Goal: Transaction & Acquisition: Purchase product/service

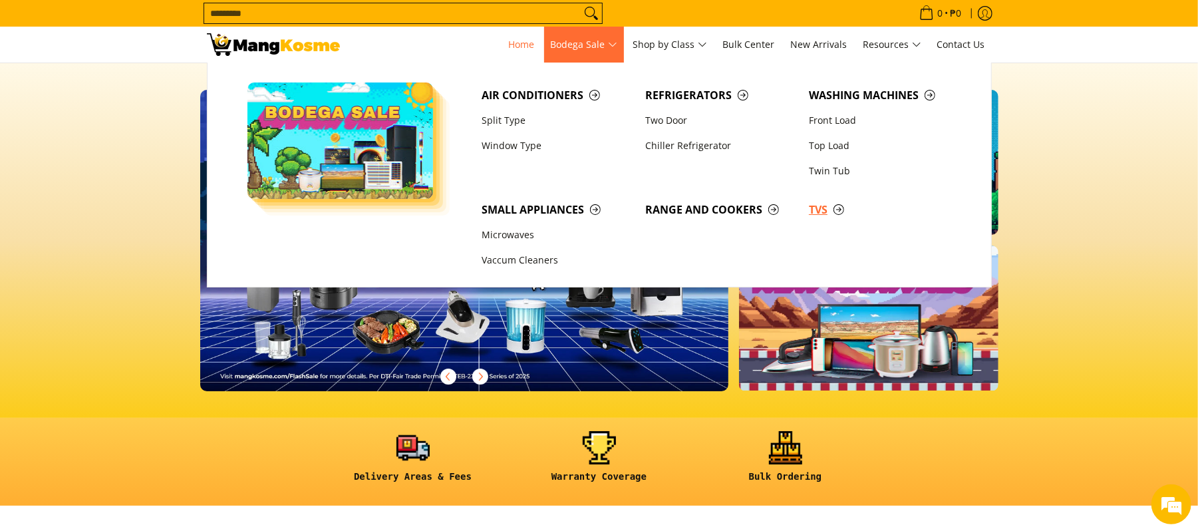
click at [810, 213] on span "TVs" at bounding box center [884, 210] width 150 height 17
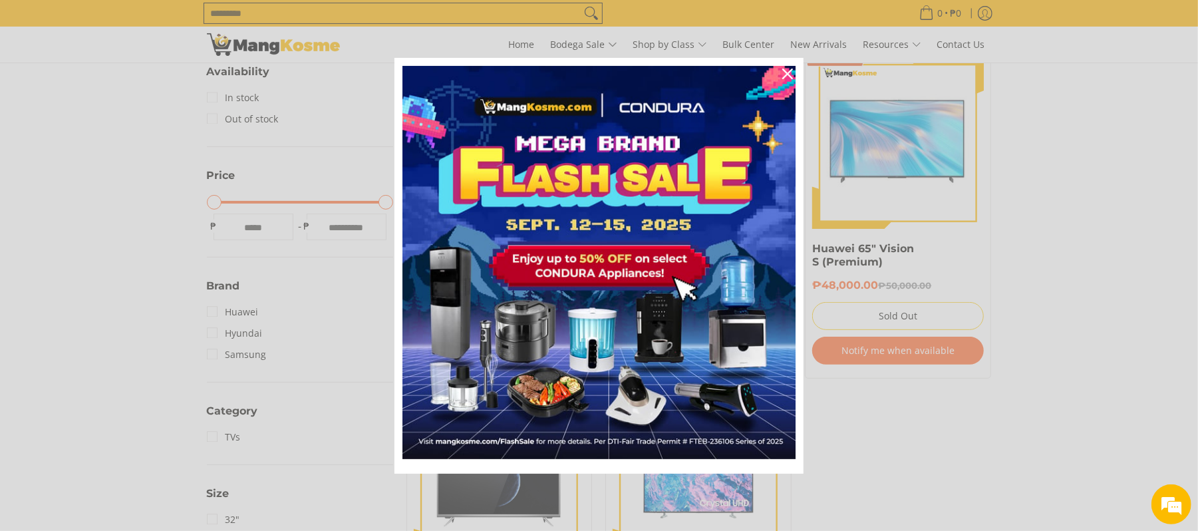
scroll to position [317, 0]
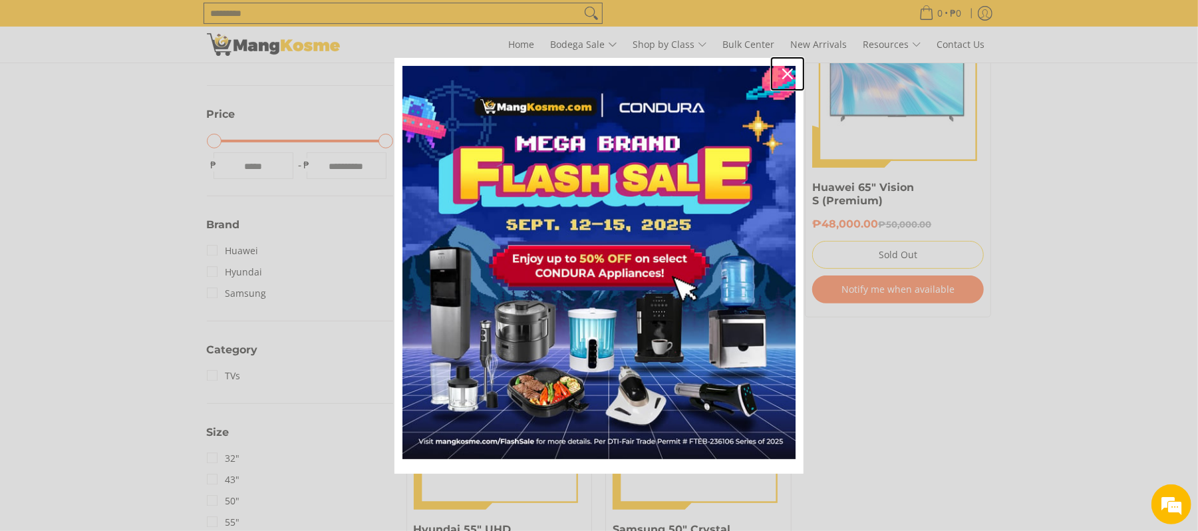
click at [788, 77] on icon "close icon" at bounding box center [787, 73] width 11 height 11
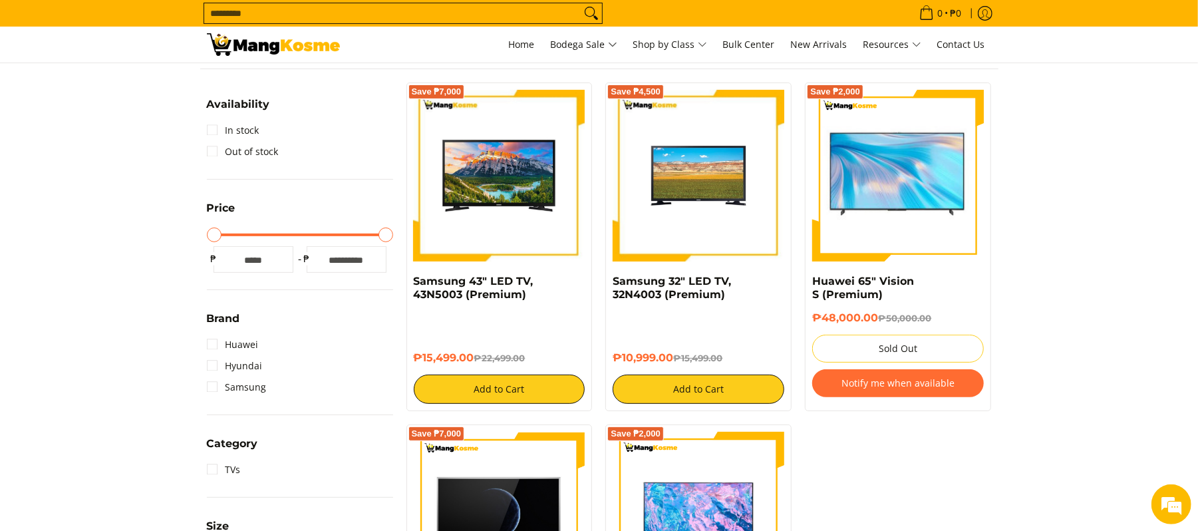
scroll to position [225, 0]
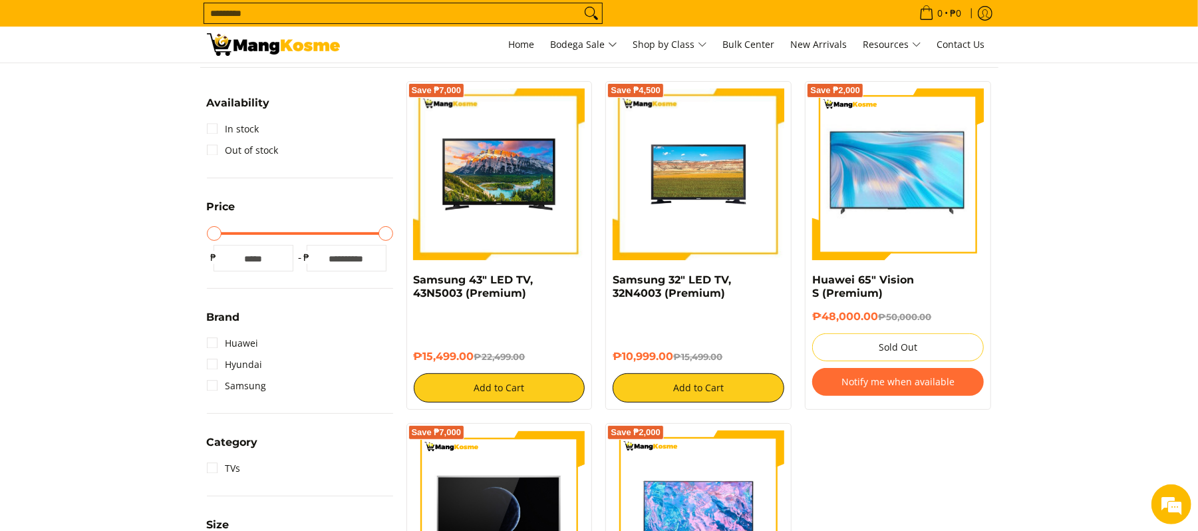
click at [1038, 333] on section "**********" at bounding box center [599, 442] width 1198 height 858
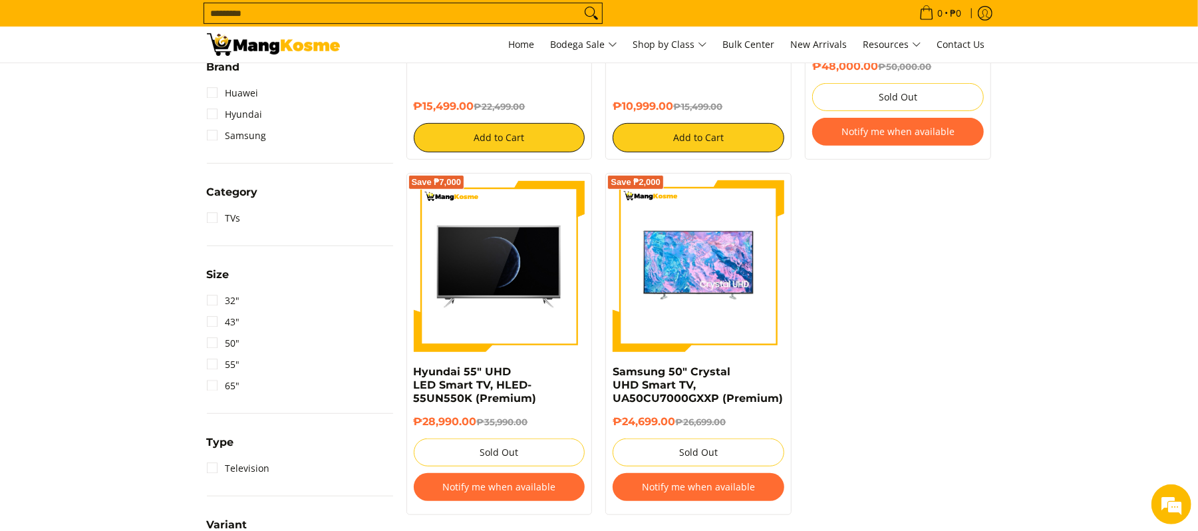
scroll to position [476, 0]
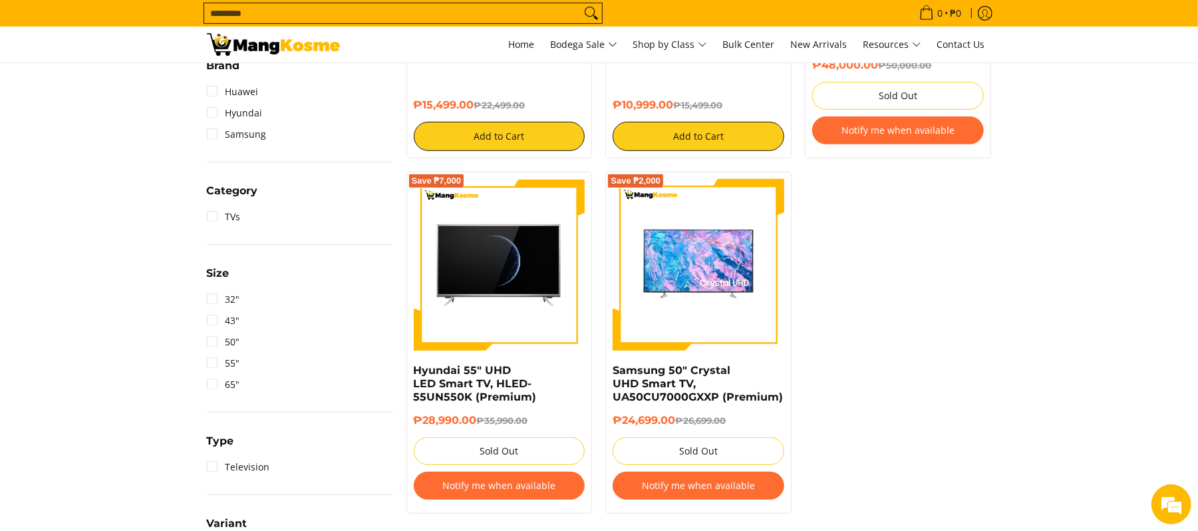
click at [952, 399] on div "Save ₱7,000 Samsung 43" LED TV, 43N5003 (Premium) ₱15,499.00 ₱22,499.00 Add to …" at bounding box center [699, 178] width 599 height 697
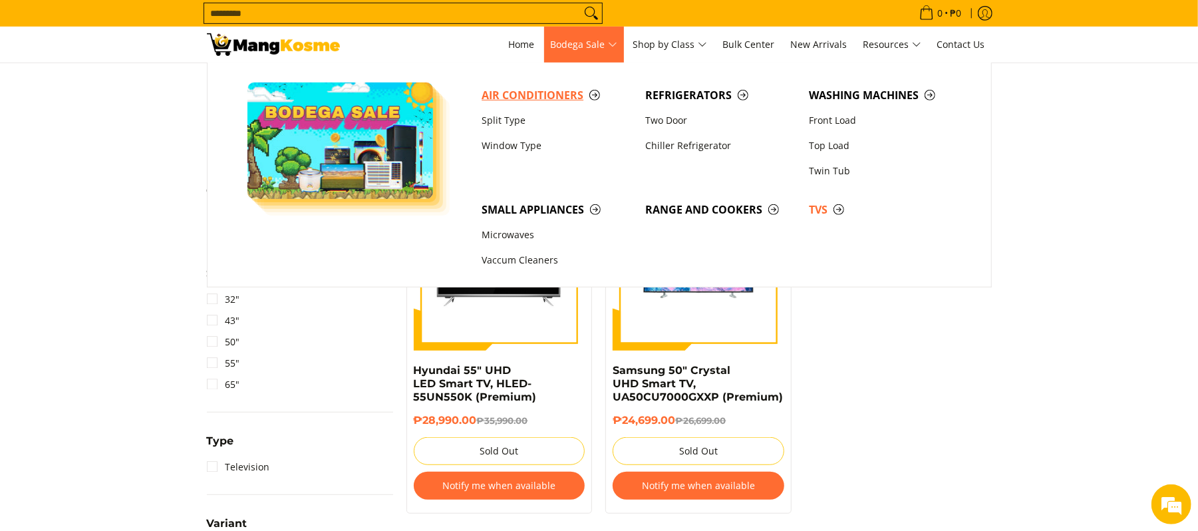
click at [516, 94] on span "Air Conditioners" at bounding box center [556, 95] width 150 height 17
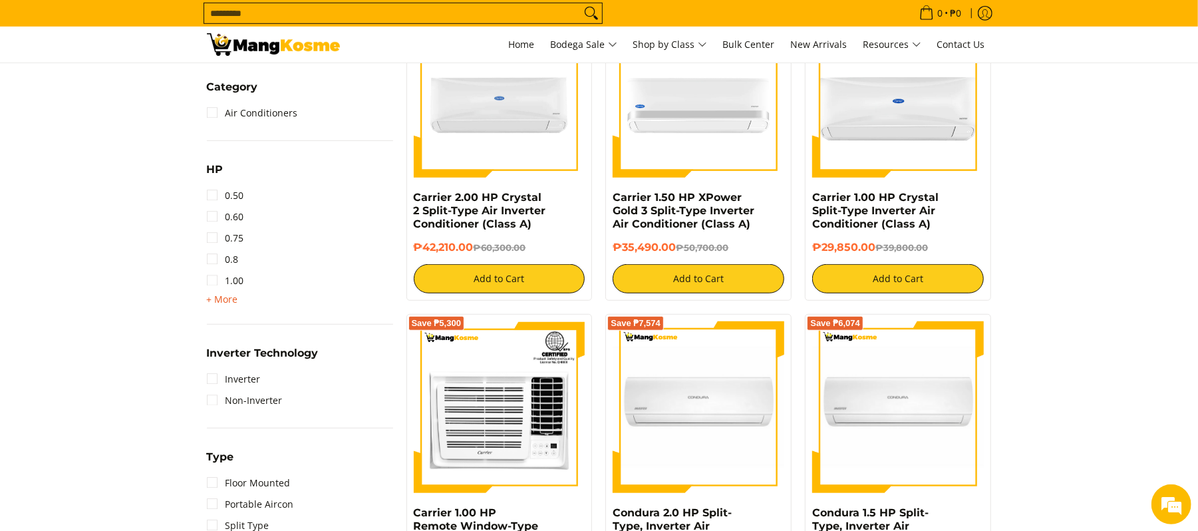
click at [226, 297] on span "+ More" at bounding box center [222, 299] width 31 height 11
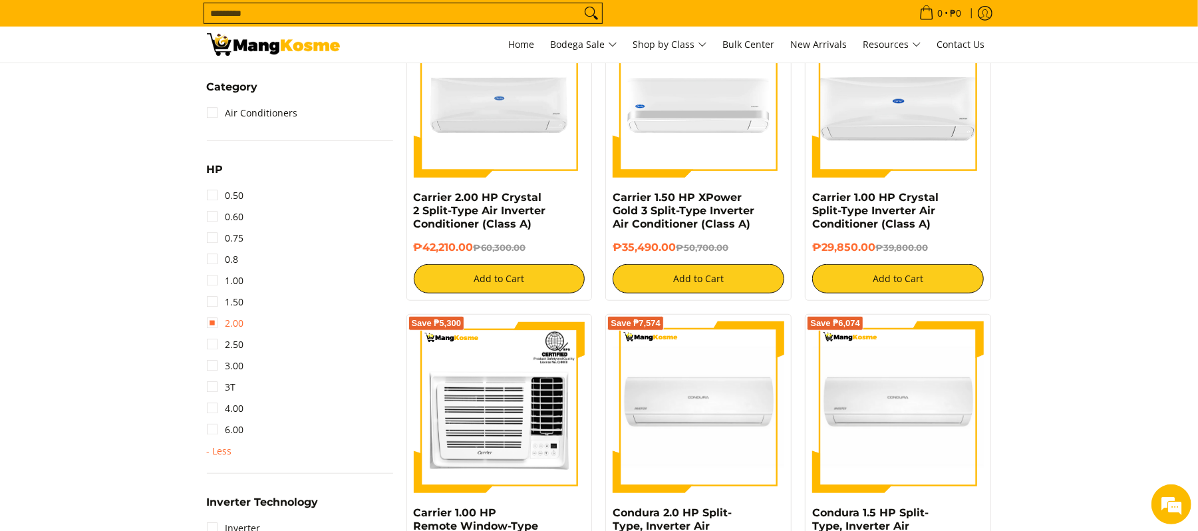
click at [230, 323] on link "2.00" at bounding box center [225, 323] width 37 height 21
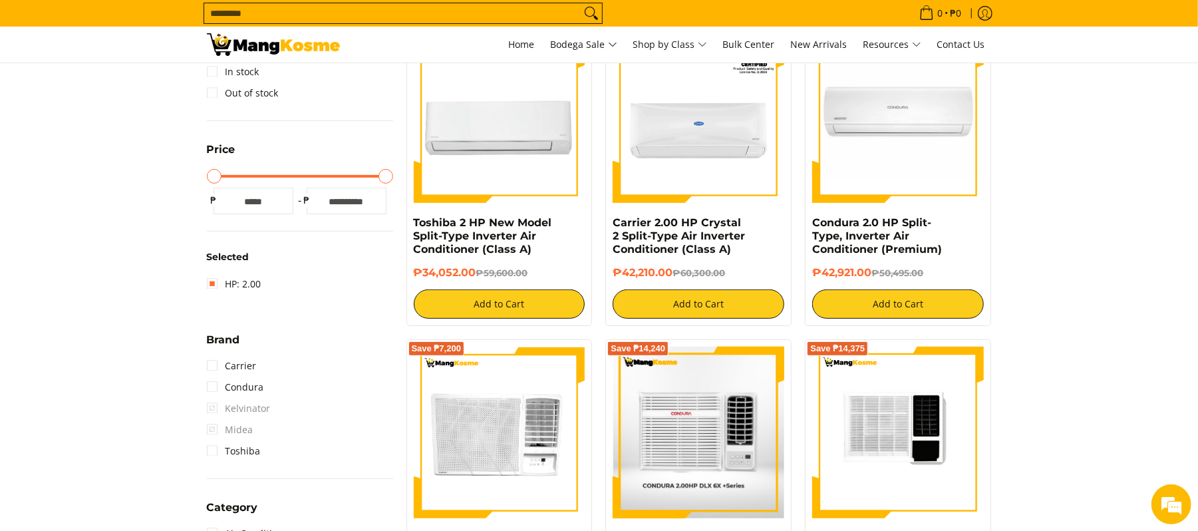
scroll to position [187, 0]
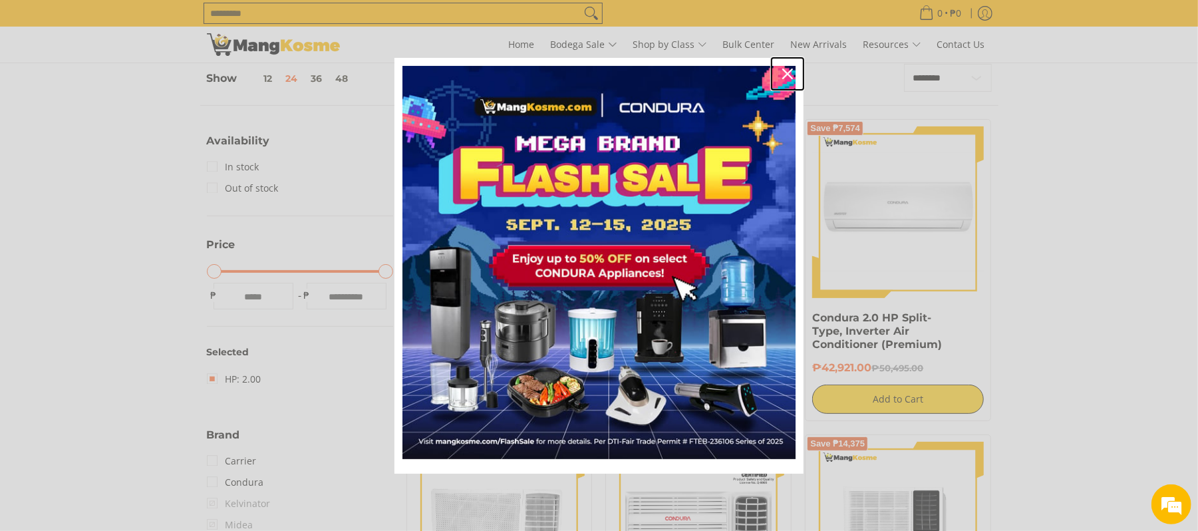
click at [782, 73] on icon "close icon" at bounding box center [787, 73] width 11 height 11
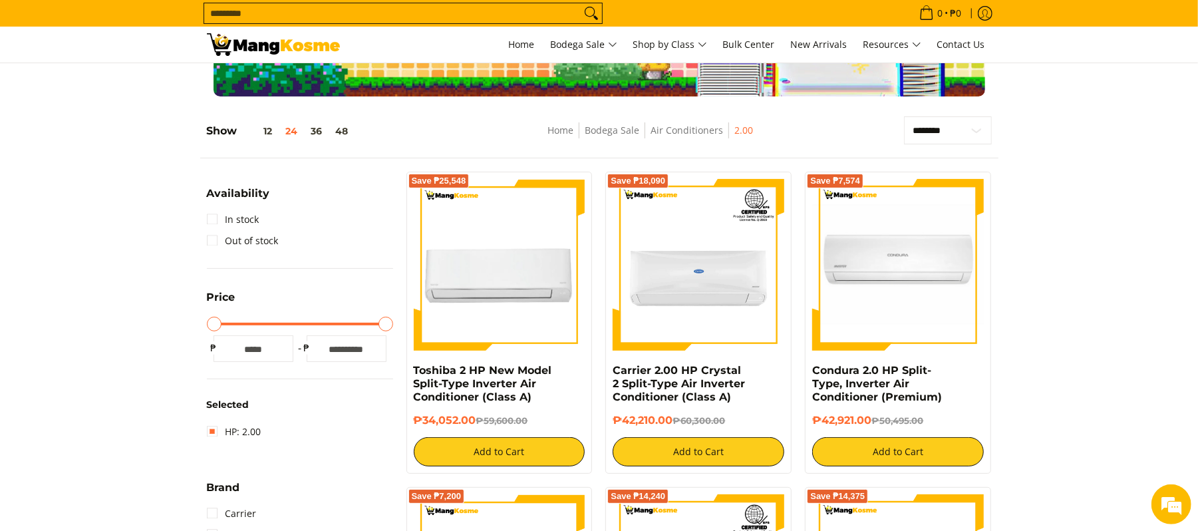
scroll to position [0, 0]
